Goal: Communication & Community: Answer question/provide support

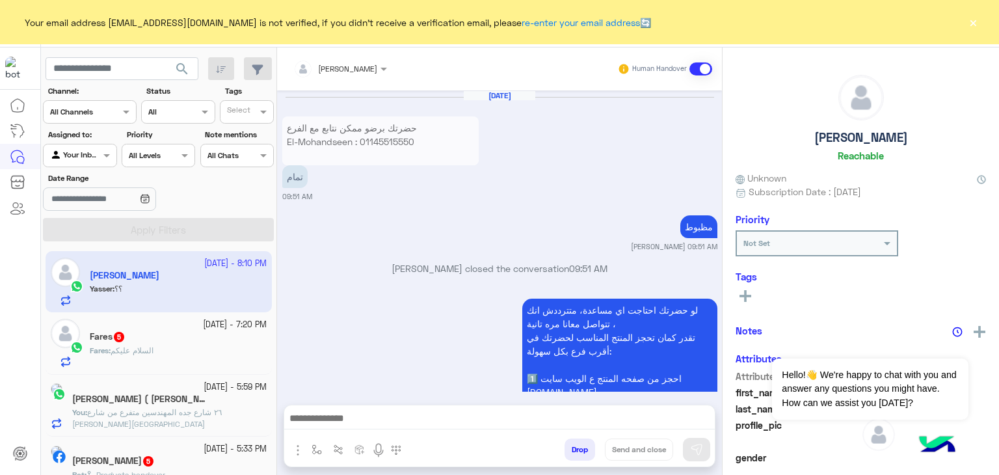
scroll to position [2263, 0]
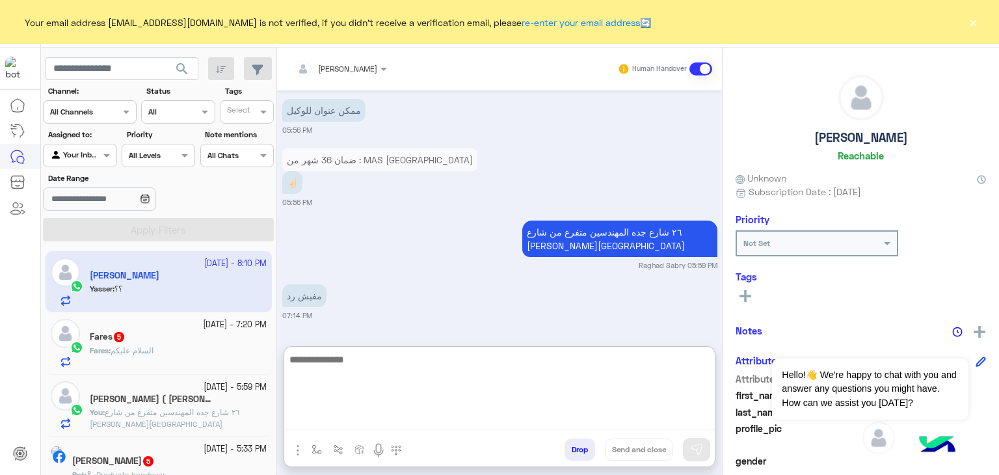
click at [682, 413] on textarea at bounding box center [499, 390] width 430 height 78
paste textarea "**********"
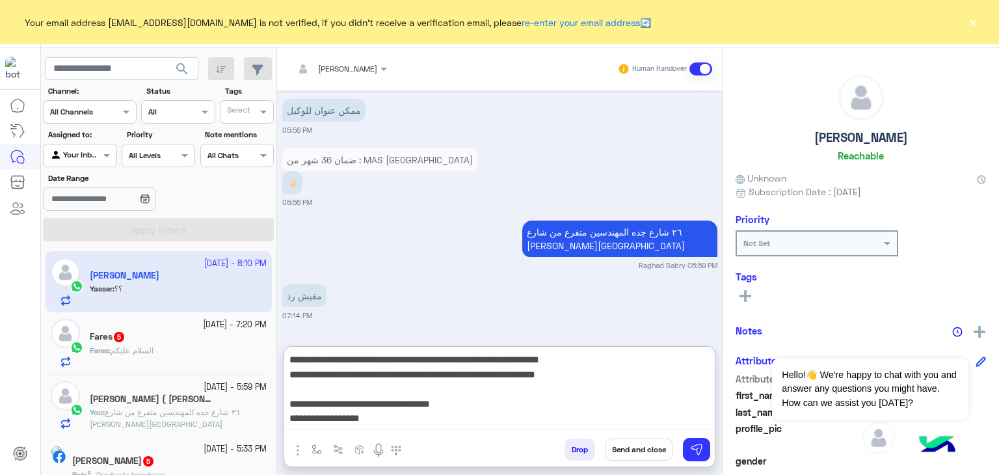
scroll to position [68, 0]
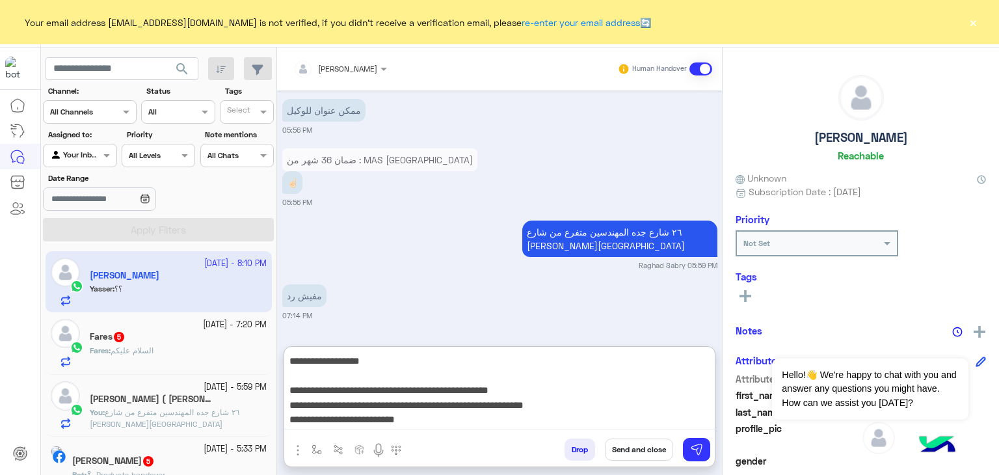
type textarea "**********"
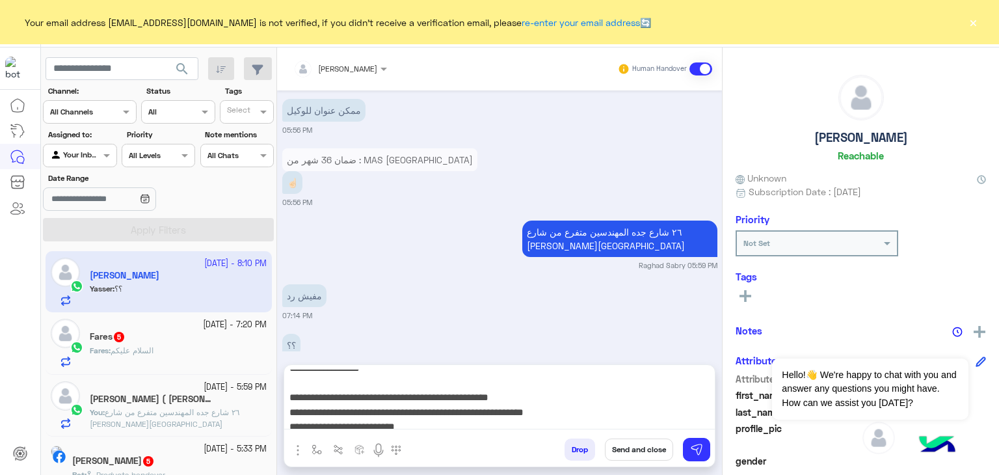
click at [638, 445] on button "Send and close" at bounding box center [639, 449] width 68 height 22
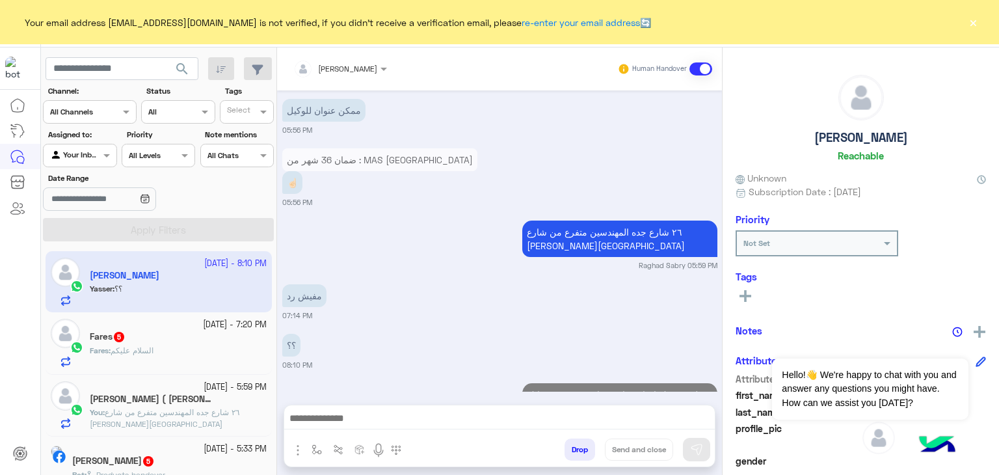
scroll to position [2477, 0]
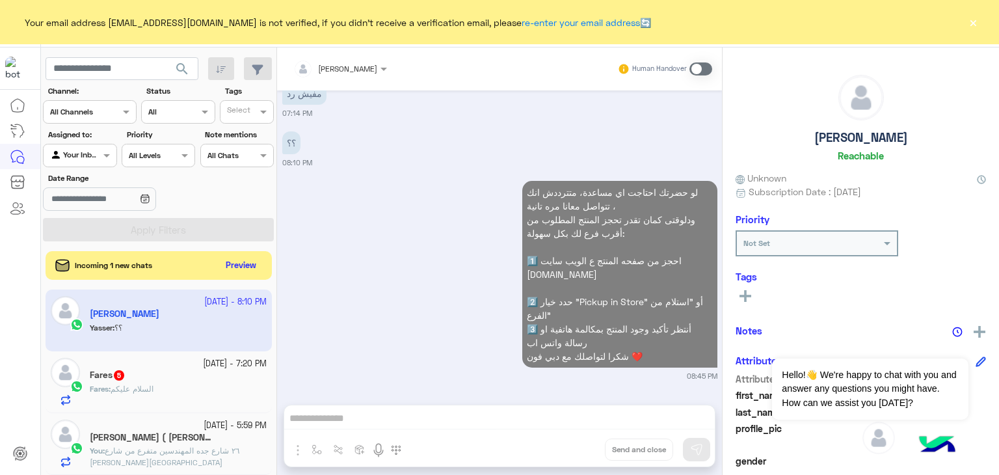
click at [975, 19] on button "×" at bounding box center [972, 22] width 13 height 13
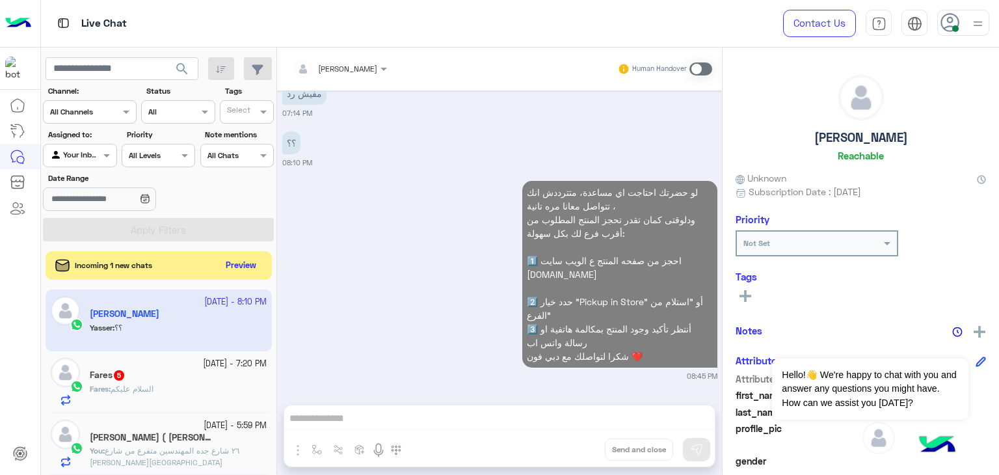
click at [975, 19] on img at bounding box center [977, 24] width 16 height 16
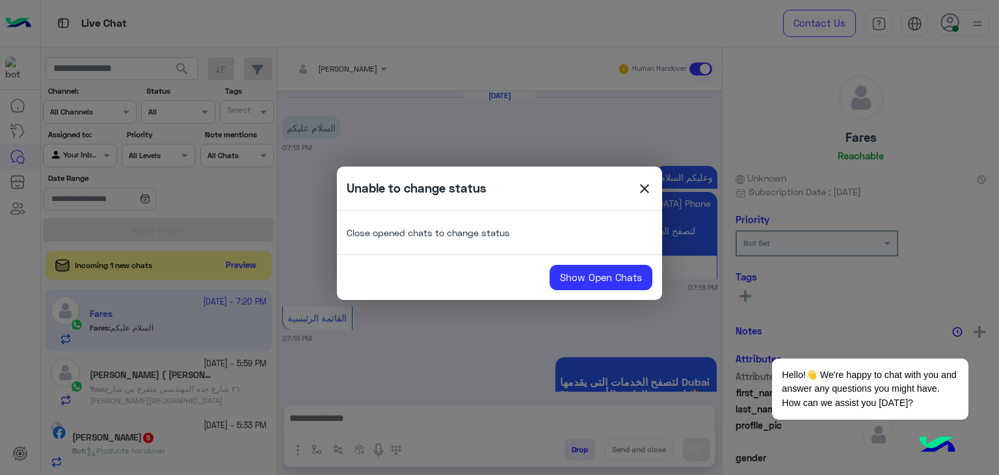
scroll to position [602, 0]
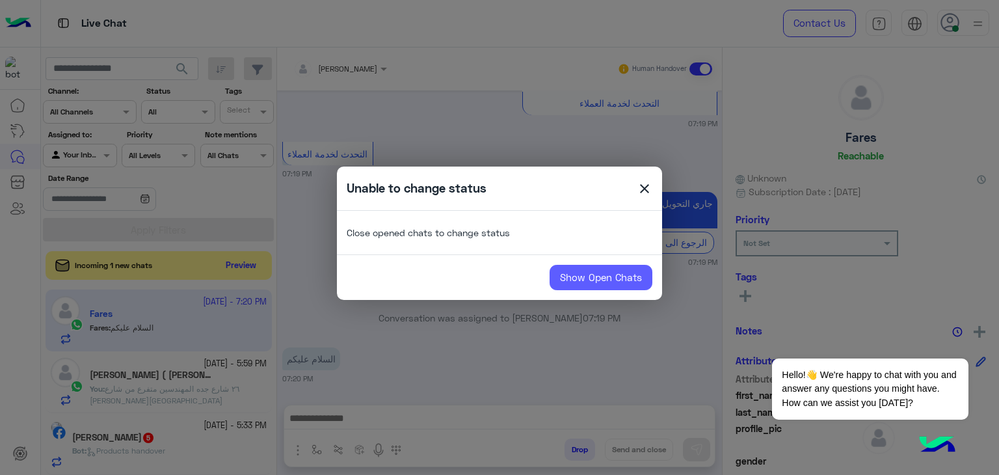
click at [604, 271] on link "Show Open Chats" at bounding box center [600, 278] width 103 height 26
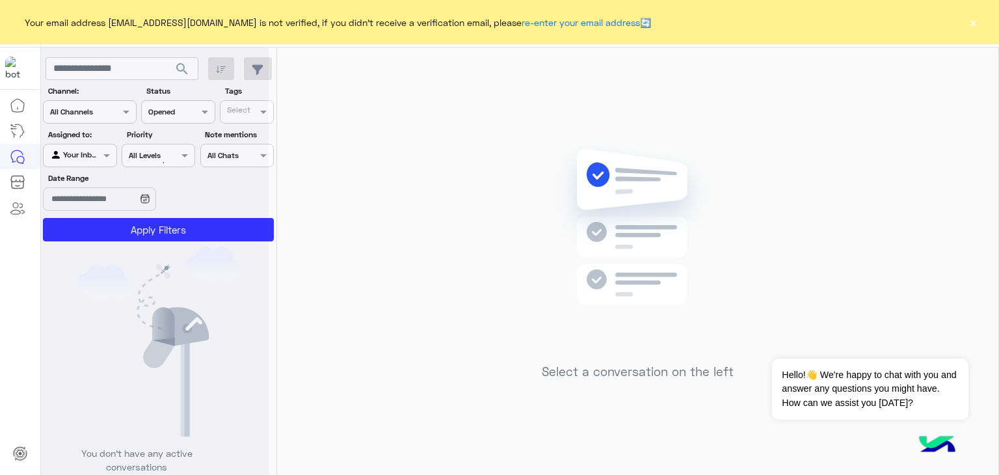
click at [970, 21] on button "×" at bounding box center [972, 22] width 13 height 13
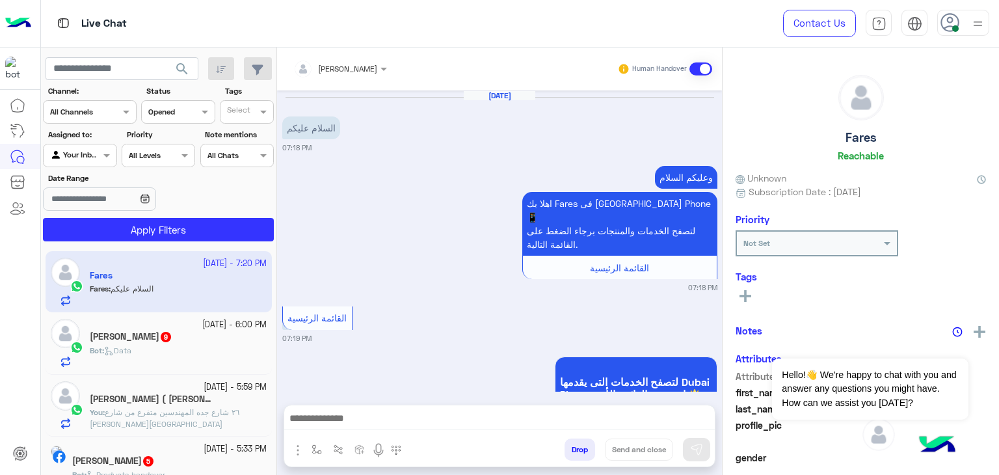
scroll to position [602, 0]
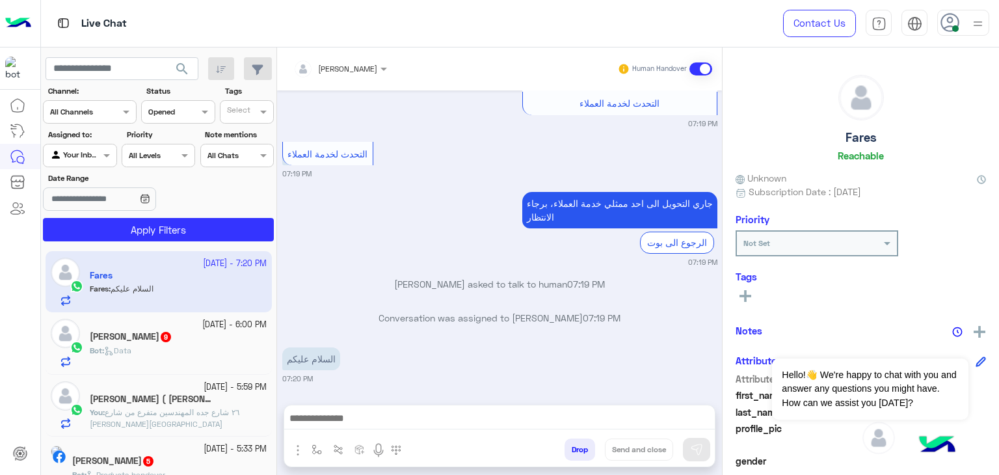
click at [239, 414] on span "٢٦ شارع جده المهندسين متفرع من شارع [PERSON_NAME][GEOGRAPHIC_DATA]" at bounding box center [165, 417] width 150 height 21
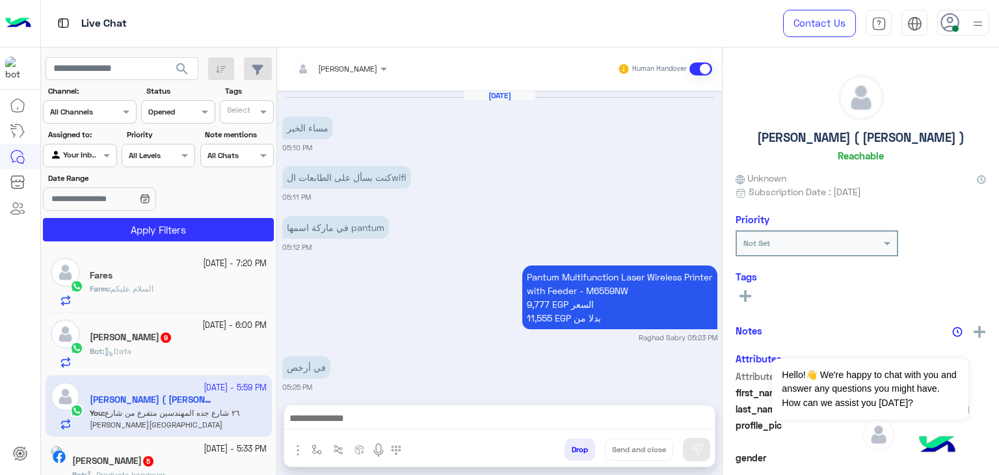
scroll to position [754, 0]
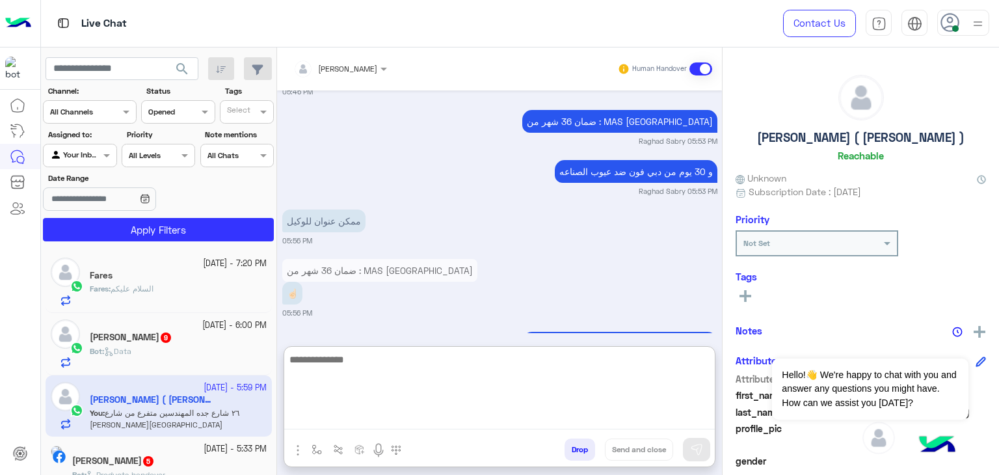
click at [596, 426] on textarea at bounding box center [499, 390] width 430 height 78
paste textarea "**********"
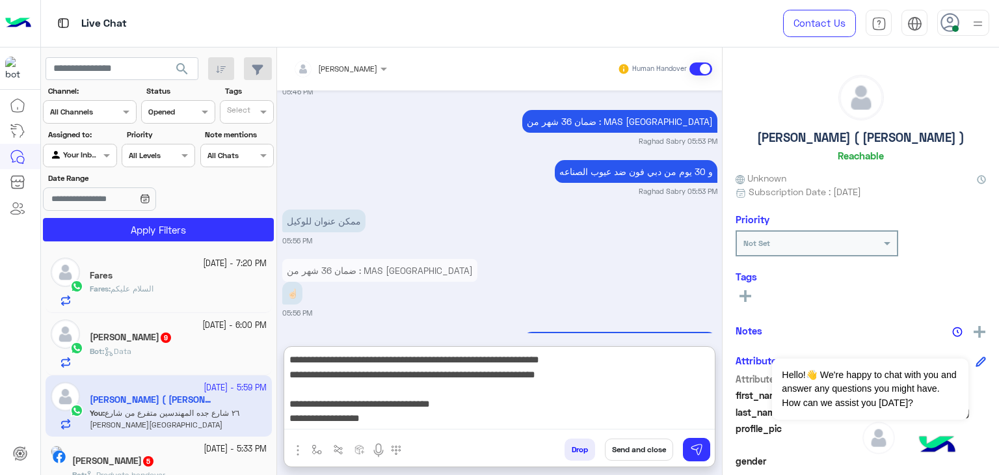
scroll to position [68, 0]
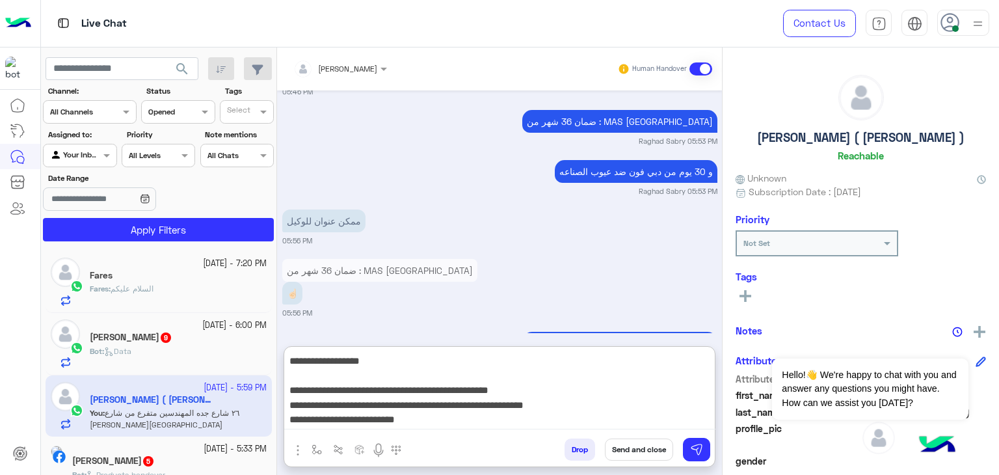
type textarea "**********"
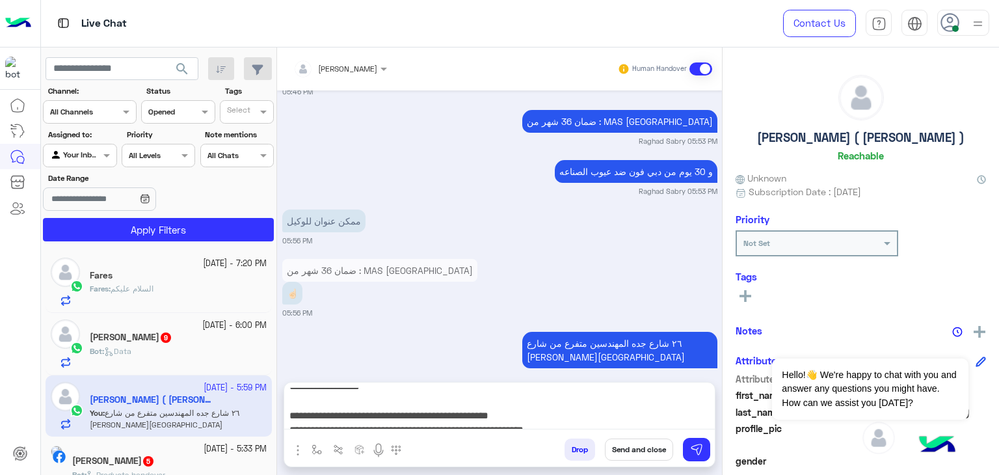
click at [629, 452] on button "Send and close" at bounding box center [639, 449] width 68 height 22
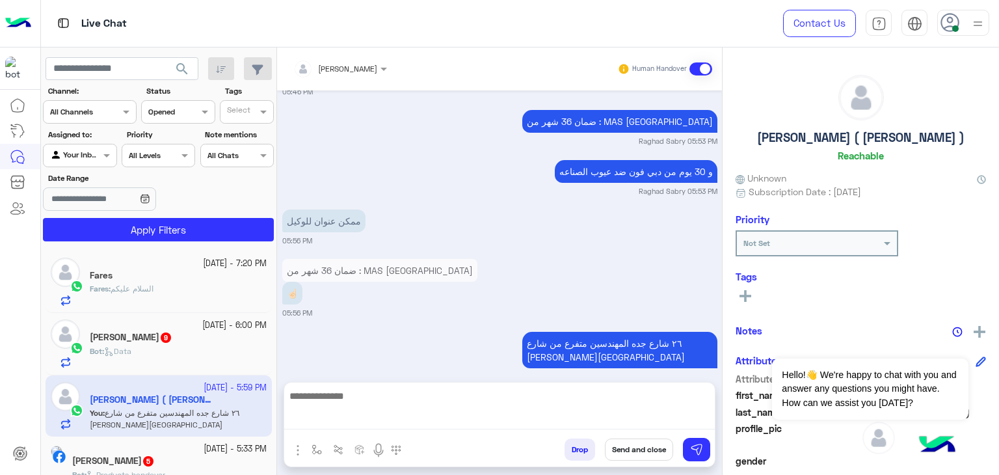
scroll to position [967, 0]
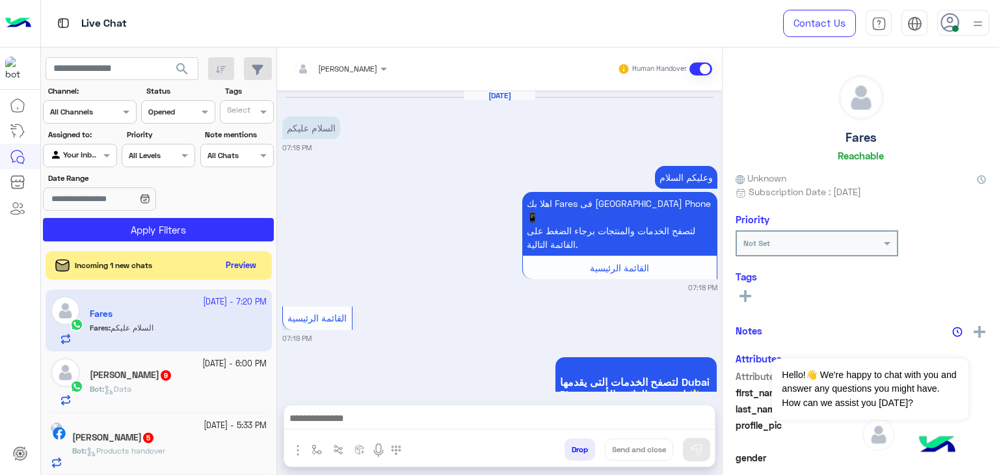
scroll to position [602, 0]
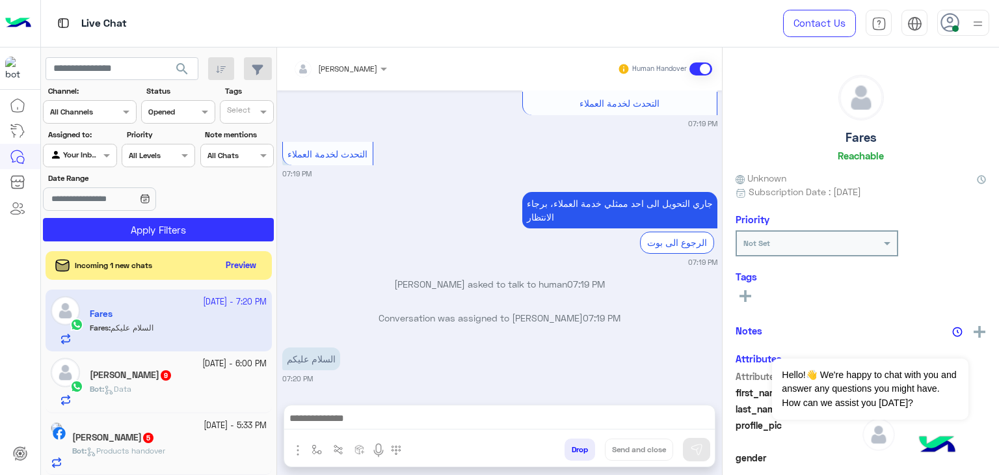
click at [967, 19] on div at bounding box center [963, 23] width 52 height 26
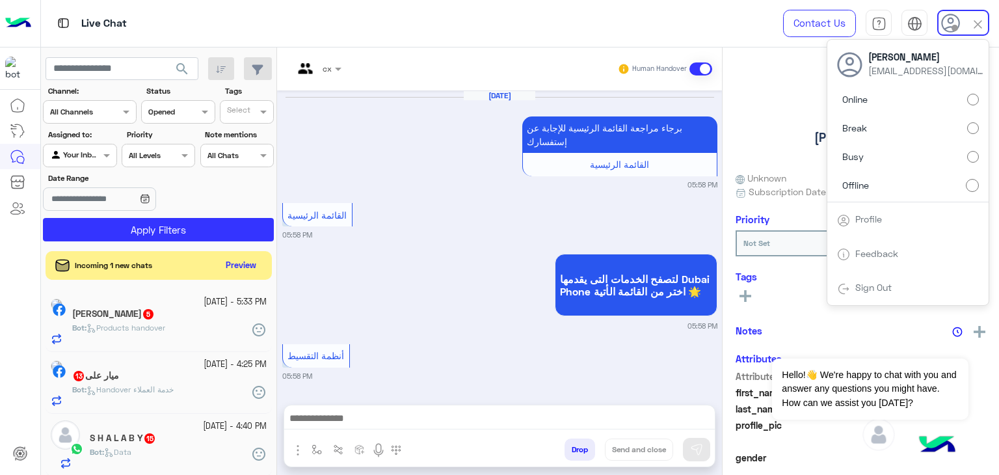
scroll to position [1578, 0]
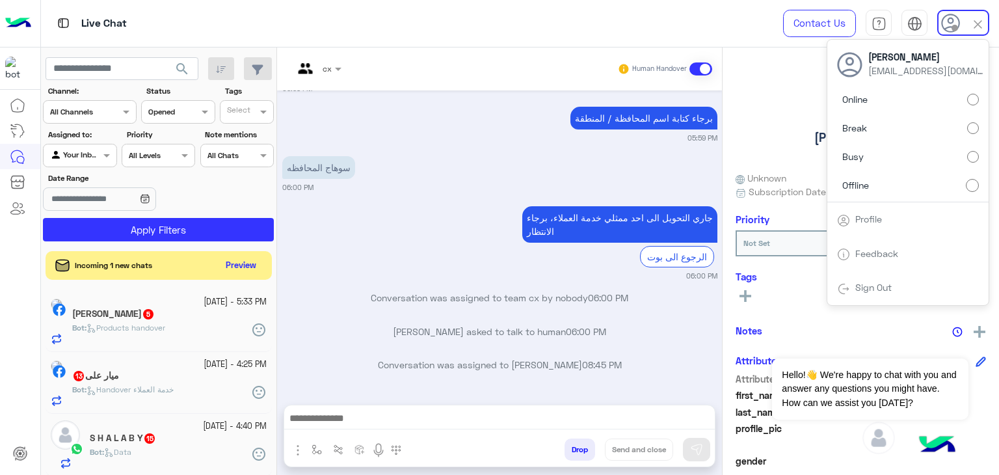
click at [187, 73] on span "search" at bounding box center [182, 69] width 16 height 16
